Goal: Information Seeking & Learning: Learn about a topic

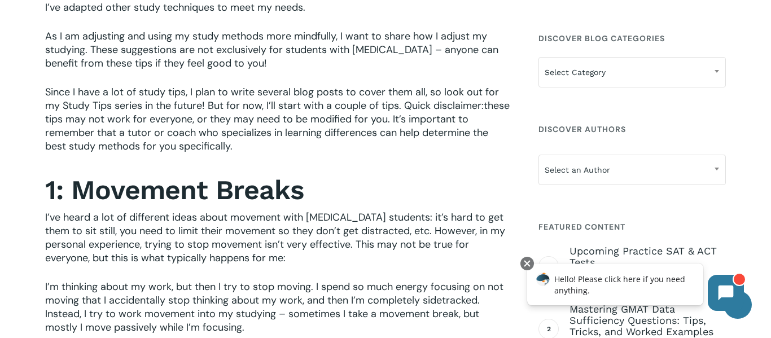
scroll to position [502, 0]
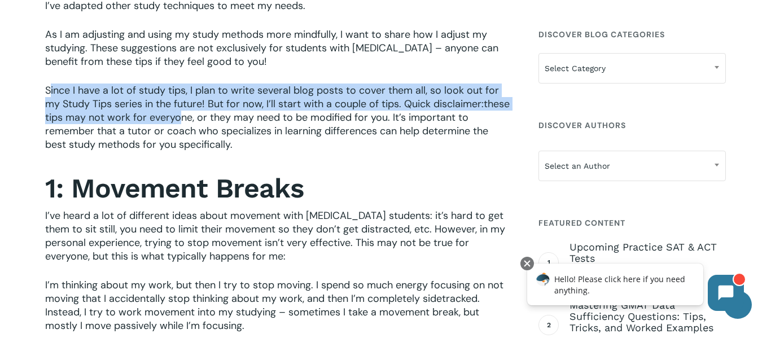
drag, startPoint x: 49, startPoint y: 93, endPoint x: 208, endPoint y: 112, distance: 160.3
click at [208, 112] on p "Since I have a lot of study tips, I plan to write several blog posts to cover t…" at bounding box center [278, 124] width 466 height 83
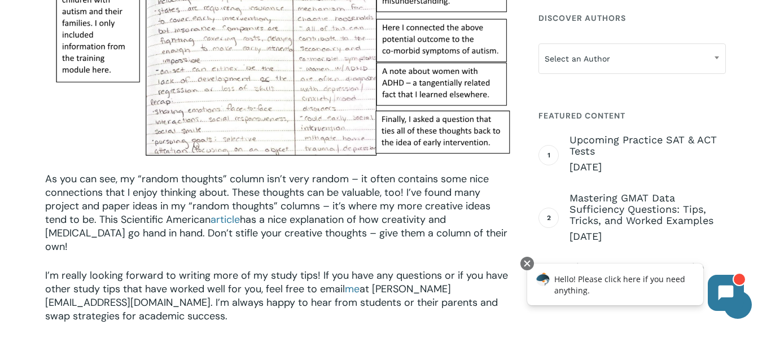
scroll to position [1548, 0]
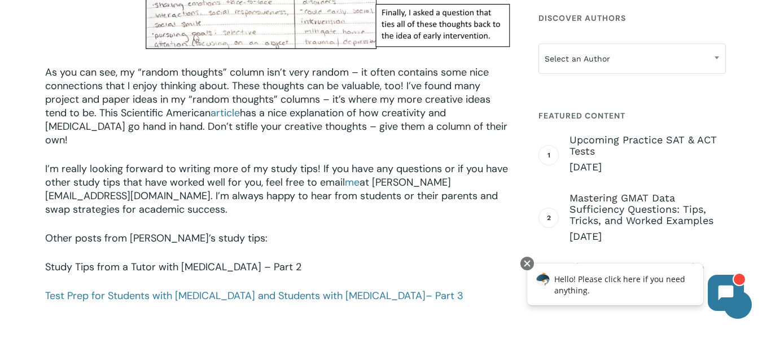
click at [196, 260] on link "Study Tips from a Tutor with [MEDICAL_DATA] – Part 2" at bounding box center [173, 267] width 256 height 14
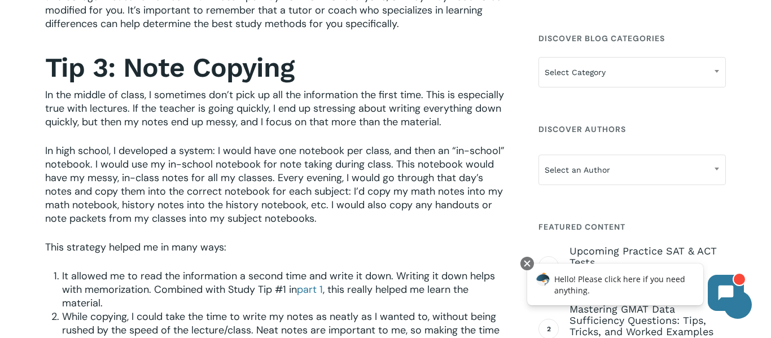
scroll to position [481, 0]
